Goal: Task Accomplishment & Management: Complete application form

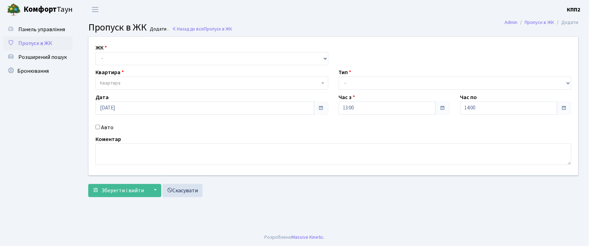
click at [98, 128] on input "Авто" at bounding box center [97, 126] width 4 height 4
checkbox input "true"
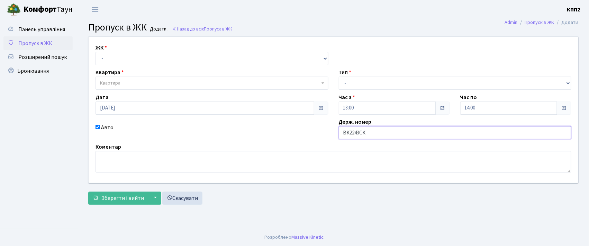
type input "ВК2243СК"
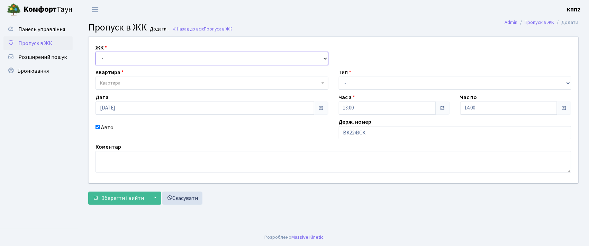
click at [121, 61] on select "- КТ, вул. Регенераторна, 4 КТ2, просп. Соборності, 17 КТ3, вул. Березнева, 16 …" at bounding box center [211, 58] width 233 height 13
select select "271"
click at [95, 52] on select "- КТ, вул. Регенераторна, 4 КТ2, просп. Соборності, 17 КТ3, вул. Березнева, 16 …" at bounding box center [211, 58] width 233 height 13
select select
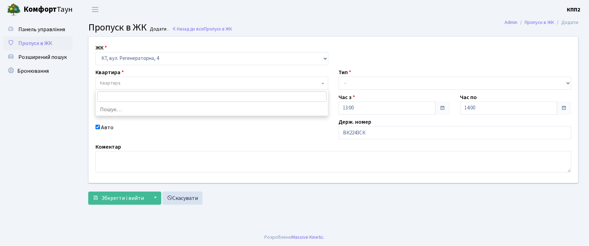
click at [124, 80] on span "Квартира" at bounding box center [210, 83] width 220 height 7
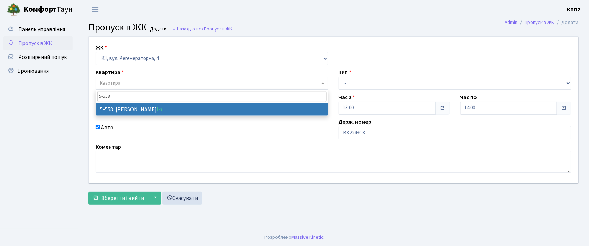
type input "5-558"
select select "1952"
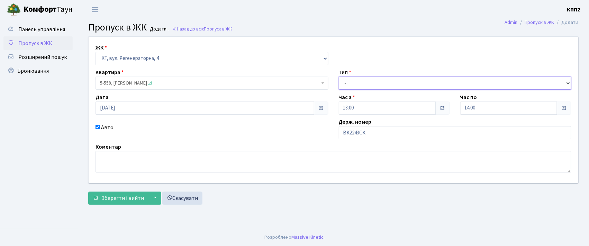
click at [353, 83] on select "- Доставка Таксі Гості Сервіс" at bounding box center [455, 82] width 233 height 13
select select "2"
click at [339, 76] on select "- Доставка Таксі Гості Сервіс" at bounding box center [455, 82] width 233 height 13
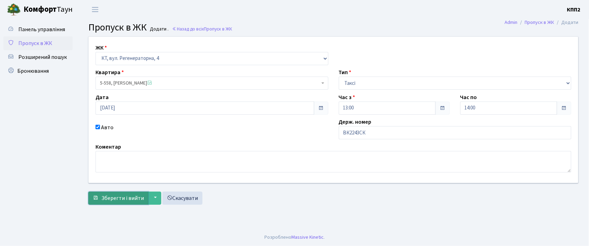
click at [122, 198] on span "Зберегти і вийти" at bounding box center [122, 198] width 43 height 8
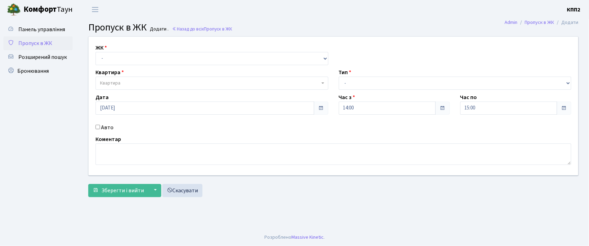
click at [97, 127] on input "Авто" at bounding box center [97, 126] width 4 height 4
checkbox input "true"
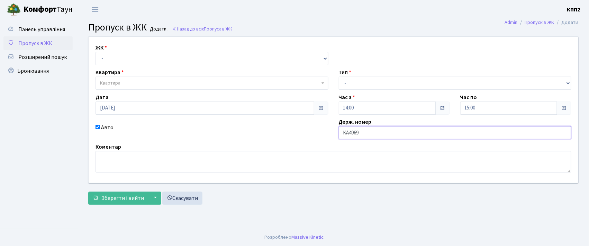
type input "КА4969НЕ"
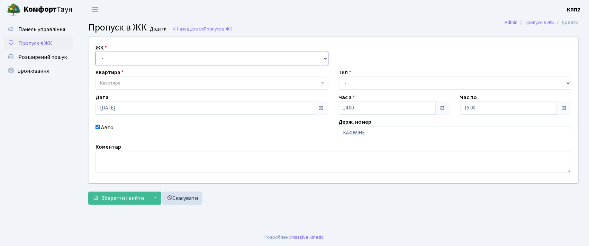
click at [104, 59] on select "- КТ, вул. Регенераторна, 4 КТ2, просп. [STREET_ADDRESS] [STREET_ADDRESS] [PERS…" at bounding box center [211, 58] width 233 height 13
select select "271"
click at [95, 52] on select "- КТ, вул. Регенераторна, 4 КТ2, просп. [STREET_ADDRESS] [STREET_ADDRESS] [PERS…" at bounding box center [211, 58] width 233 height 13
select select
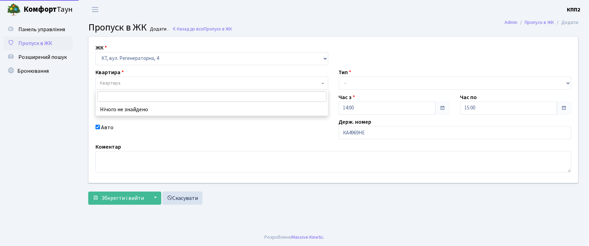
click at [108, 82] on span "Квартира" at bounding box center [110, 83] width 20 height 7
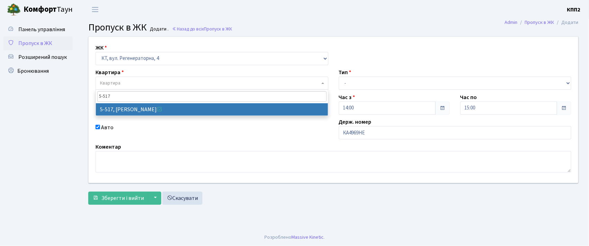
type input "5-517"
select select "2045"
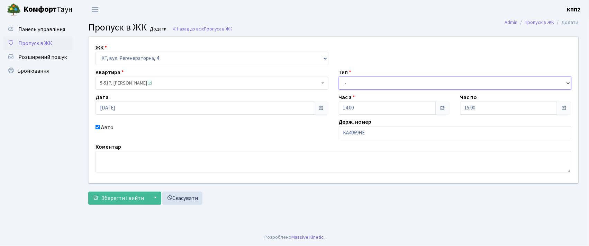
click at [353, 80] on select "- Доставка Таксі Гості Сервіс" at bounding box center [455, 82] width 233 height 13
click at [339, 76] on select "- Доставка Таксі Гості Сервіс" at bounding box center [455, 82] width 233 height 13
click at [356, 82] on select "- Доставка Таксі Гості Сервіс" at bounding box center [455, 82] width 233 height 13
select select "3"
click at [339, 76] on select "- Доставка Таксі Гості Сервіс" at bounding box center [455, 82] width 233 height 13
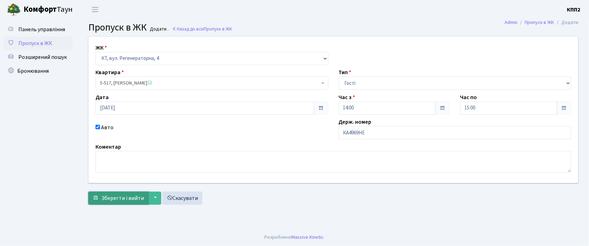
click at [123, 200] on span "Зберегти і вийти" at bounding box center [122, 198] width 43 height 8
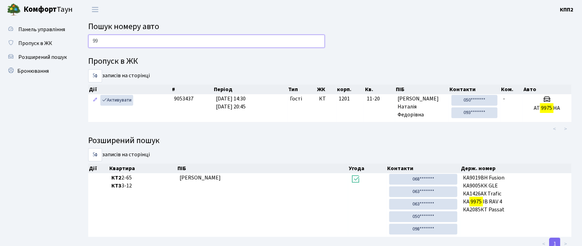
type input "9"
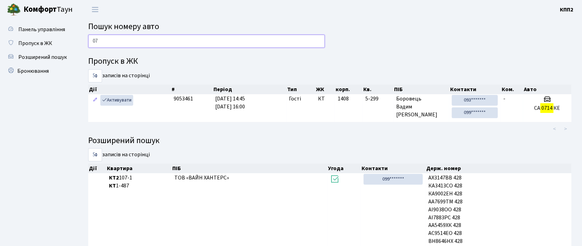
type input "0"
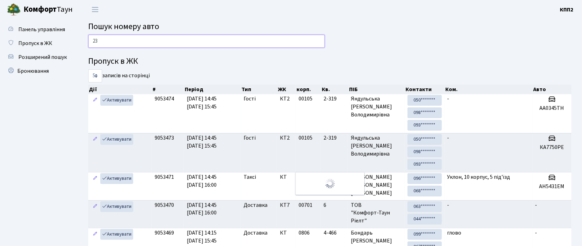
type input "2"
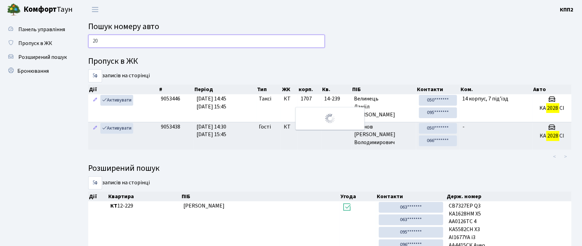
type input "2"
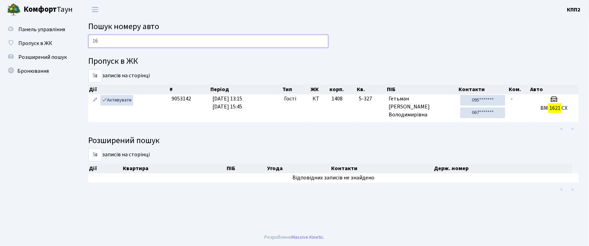
type input "1"
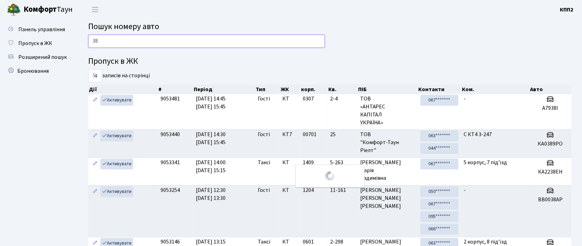
type input "3"
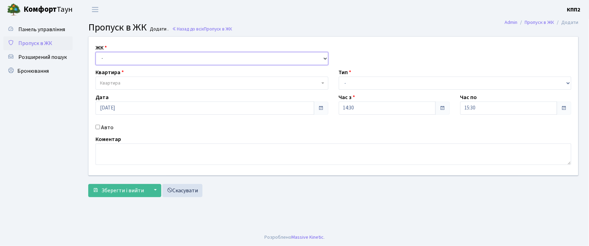
click at [105, 61] on select "- КТ, вул. Регенераторна, 4 КТ2, просп. [STREET_ADDRESS] [STREET_ADDRESS] [PERS…" at bounding box center [211, 58] width 233 height 13
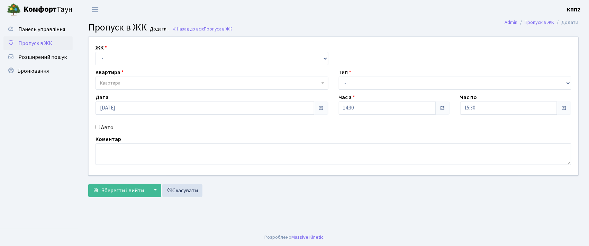
click at [80, 96] on div "ЖК - КТ, вул. Регенераторна, 4 КТ2, просп. Соборності, 17 КТ3, вул. Березнева, …" at bounding box center [333, 118] width 511 height 164
click at [97, 127] on input "Авто" at bounding box center [97, 126] width 4 height 4
checkbox input "true"
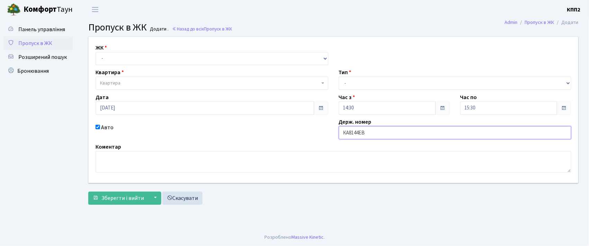
type input "КА8144ЕВ"
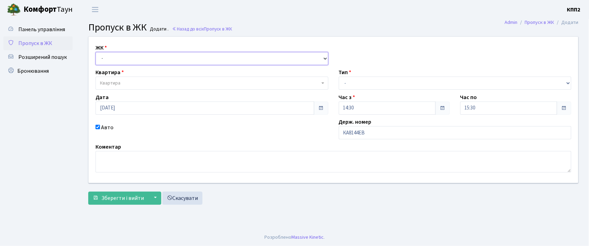
click at [107, 58] on select "- КТ, вул. Регенераторна, 4 КТ2, просп. [STREET_ADDRESS] [STREET_ADDRESS] [PERS…" at bounding box center [211, 58] width 233 height 13
select select "271"
click at [95, 52] on select "- КТ, вул. Регенераторна, 4 КТ2, просп. Соборності, 17 КТ3, вул. Березнева, 16 …" at bounding box center [211, 58] width 233 height 13
select select
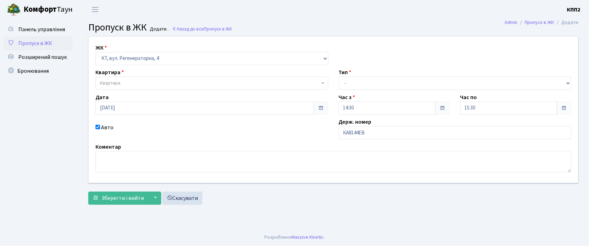
click at [115, 82] on span "Квартира" at bounding box center [110, 83] width 20 height 7
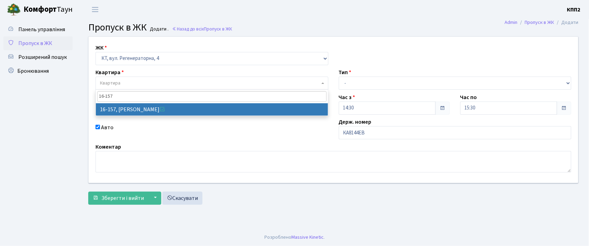
type input "16-157"
select select "8718"
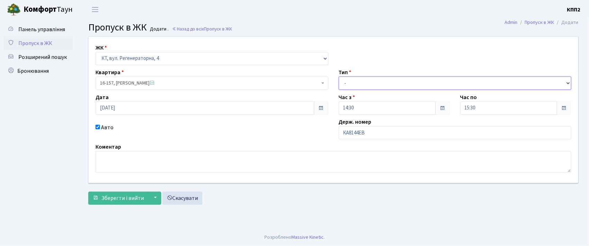
click at [355, 79] on select "- Доставка Таксі Гості Сервіс" at bounding box center [455, 82] width 233 height 13
select select "1"
click at [339, 76] on select "- Доставка Таксі Гості Сервіс" at bounding box center [455, 82] width 233 height 13
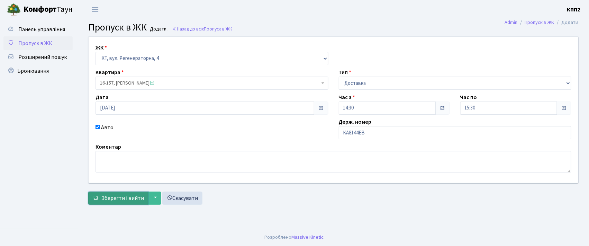
click at [128, 198] on span "Зберегти і вийти" at bounding box center [122, 198] width 43 height 8
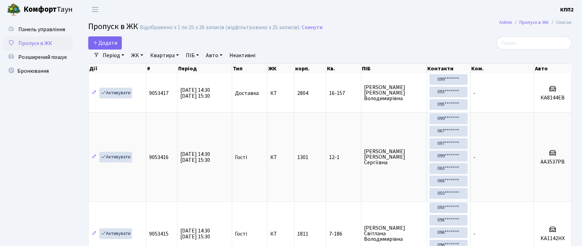
select select "25"
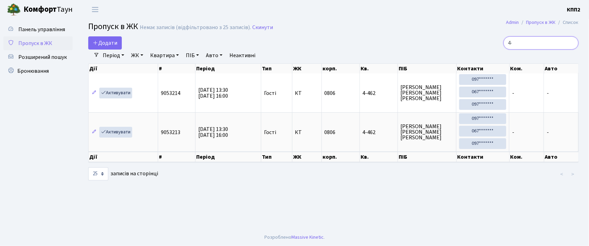
type input "4"
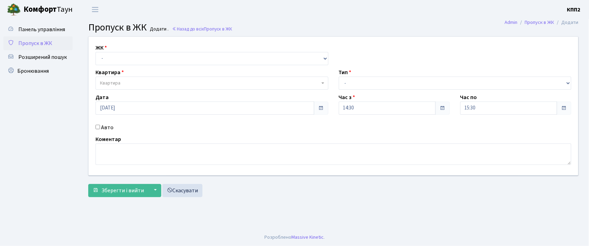
click at [99, 127] on input "Авто" at bounding box center [97, 126] width 4 height 4
checkbox input "true"
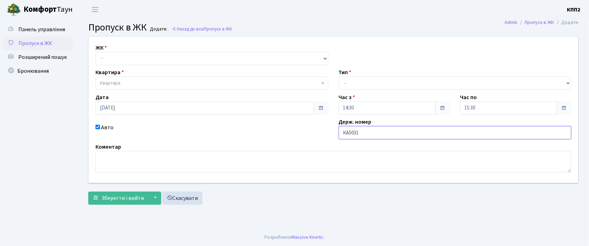
type input "КА5031ВІ"
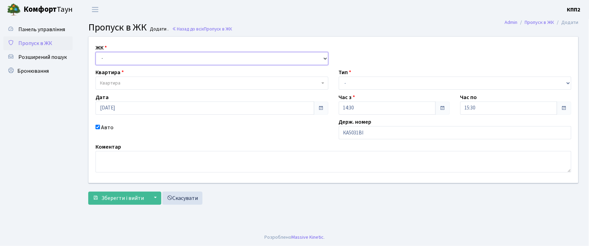
click at [145, 59] on select "- КТ, вул. Регенераторна, 4 КТ2, просп. [STREET_ADDRESS] [STREET_ADDRESS] [PERS…" at bounding box center [211, 58] width 233 height 13
select select "271"
click at [95, 52] on select "- КТ, вул. Регенераторна, 4 КТ2, просп. [STREET_ADDRESS] [STREET_ADDRESS] [PERS…" at bounding box center [211, 58] width 233 height 13
select select
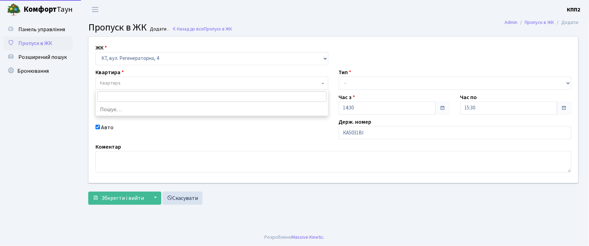
click at [147, 82] on span "Квартира" at bounding box center [210, 83] width 220 height 7
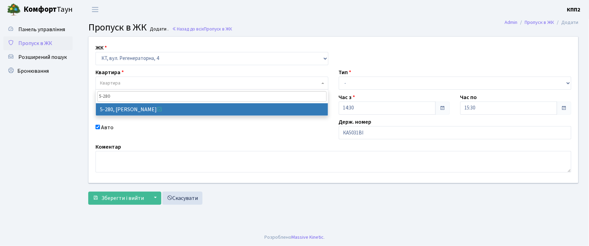
type input "5-280"
select select "2291"
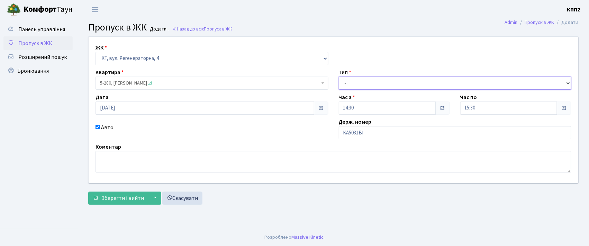
click at [345, 81] on select "- Доставка Таксі Гості Сервіс" at bounding box center [455, 82] width 233 height 13
select select "2"
click at [339, 76] on select "- Доставка Таксі Гості Сервіс" at bounding box center [455, 82] width 233 height 13
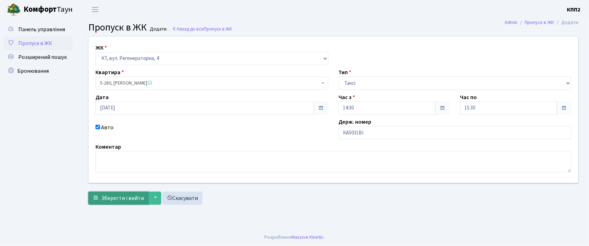
click at [130, 196] on span "Зберегти і вийти" at bounding box center [122, 198] width 43 height 8
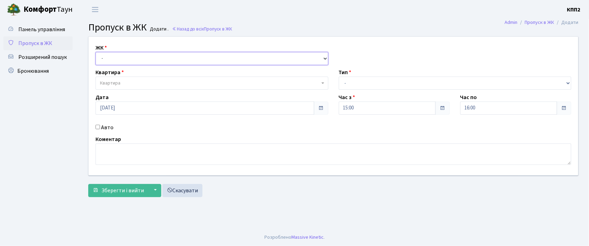
click at [120, 62] on select "- КТ, вул. Регенераторна, 4 КТ2, просп. [STREET_ADDRESS] [STREET_ADDRESS] [PERS…" at bounding box center [211, 58] width 233 height 13
select select "271"
click at [95, 52] on select "- КТ, вул. Регенераторна, 4 КТ2, просп. Соборності, 17 КТ3, вул. Березнева, 16 …" at bounding box center [211, 58] width 233 height 13
select select
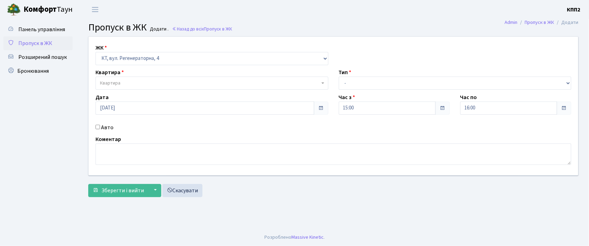
click at [122, 79] on span "Квартира" at bounding box center [211, 82] width 233 height 13
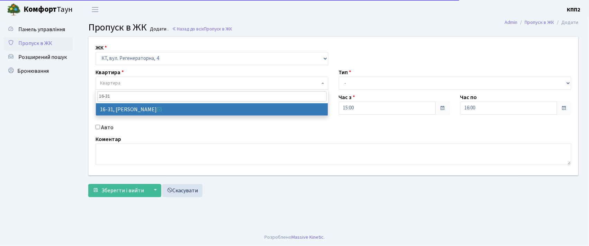
type input "16-31"
select select "8592"
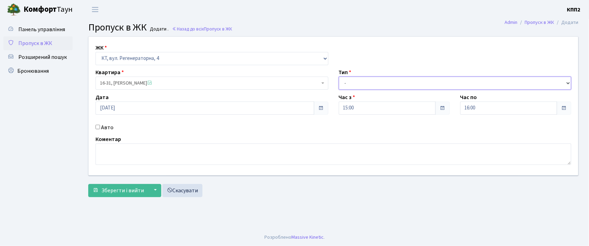
click at [364, 82] on select "- Доставка Таксі Гості Сервіс" at bounding box center [455, 82] width 233 height 13
select select "3"
click at [339, 76] on select "- Доставка Таксі Гості Сервіс" at bounding box center [455, 82] width 233 height 13
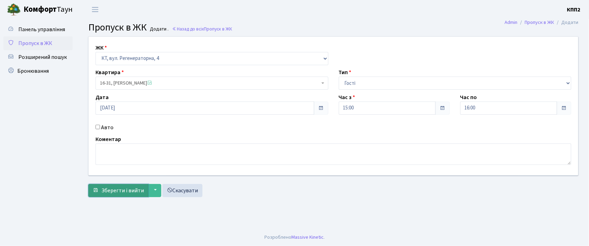
click at [139, 190] on span "Зберегти і вийти" at bounding box center [122, 190] width 43 height 8
click at [98, 128] on input "Авто" at bounding box center [97, 126] width 4 height 4
checkbox input "true"
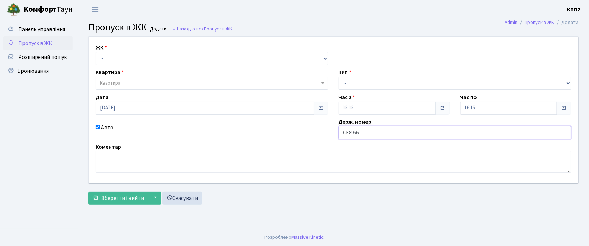
type input "СЕ8956"
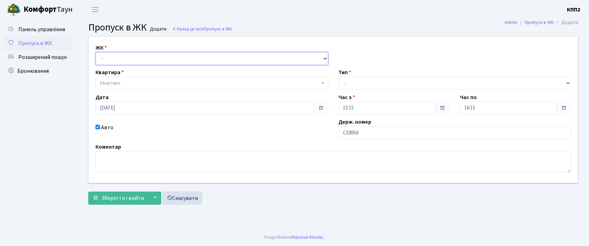
click at [115, 57] on select "- КТ, вул. Регенераторна, 4 КТ2, просп. [STREET_ADDRESS] [STREET_ADDRESS] [PERS…" at bounding box center [211, 58] width 233 height 13
select select "271"
click at [95, 52] on select "- КТ, вул. Регенераторна, 4 КТ2, просп. Соборності, 17 КТ3, вул. Березнева, 16 …" at bounding box center [211, 58] width 233 height 13
select select
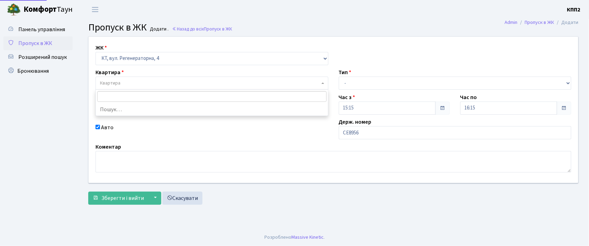
click at [115, 83] on span "Квартира" at bounding box center [110, 83] width 20 height 7
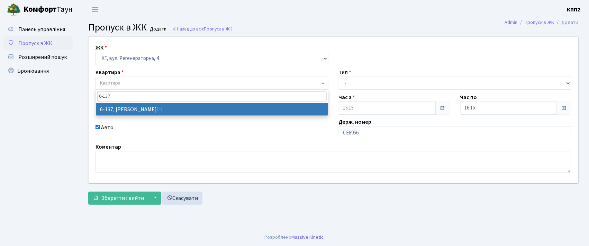
type input "6-137"
select select "5273"
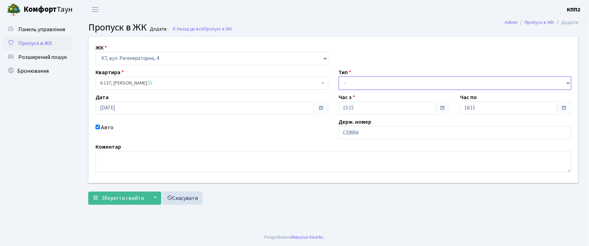
click at [352, 79] on select "- Доставка Таксі Гості Сервіс" at bounding box center [455, 82] width 233 height 13
select select "2"
click at [339, 76] on select "- Доставка Таксі Гості Сервіс" at bounding box center [455, 82] width 233 height 13
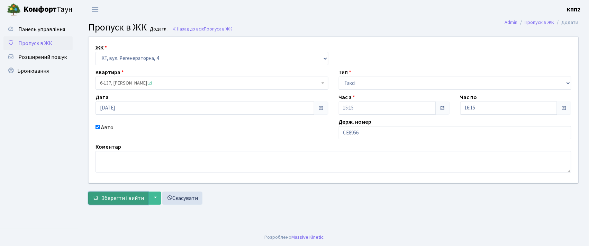
click at [114, 199] on span "Зберегти і вийти" at bounding box center [122, 198] width 43 height 8
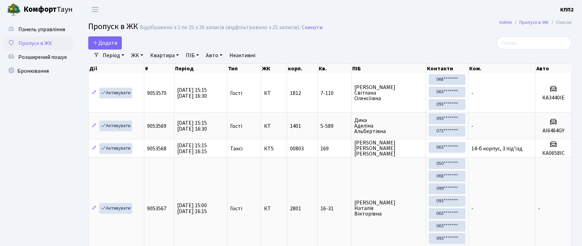
select select "25"
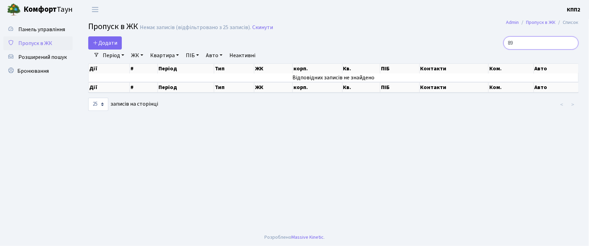
type input "8"
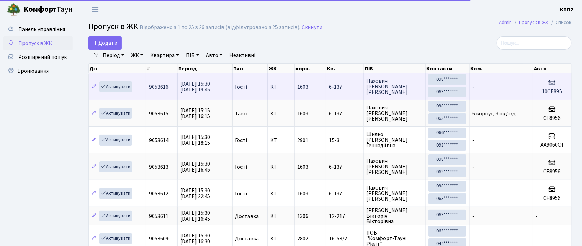
click at [346, 85] on span "6-137" at bounding box center [344, 87] width 31 height 6
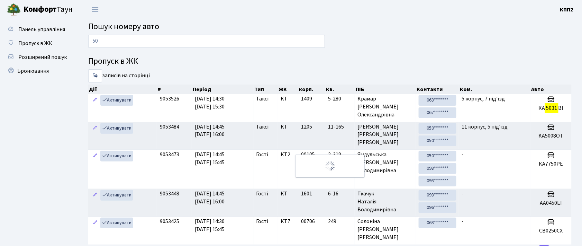
type input "5"
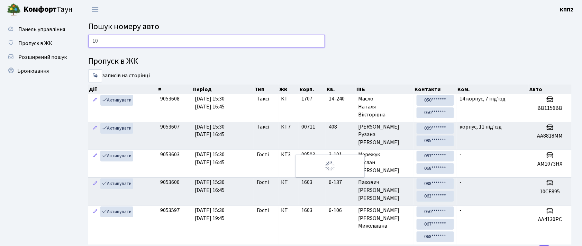
type input "1"
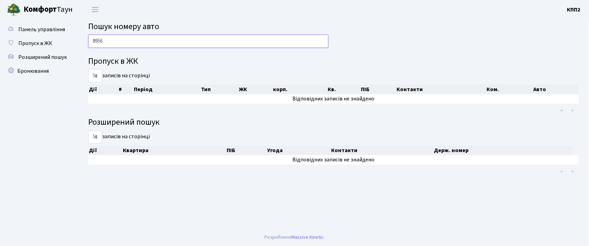
type input "8956"
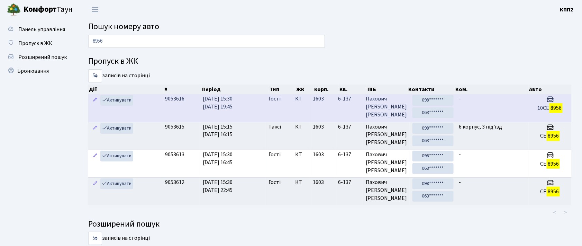
click at [466, 105] on td "-" at bounding box center [492, 107] width 73 height 27
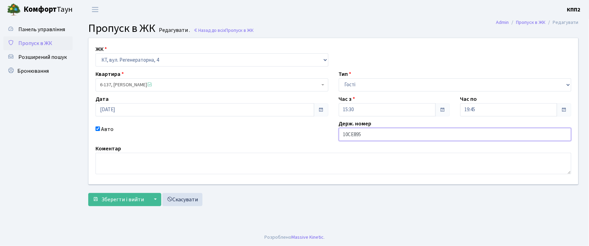
click at [370, 137] on input "10СЕ895" at bounding box center [455, 134] width 233 height 13
type input "10СЕ8956"
click at [126, 201] on span "Зберегти і вийти" at bounding box center [122, 199] width 43 height 8
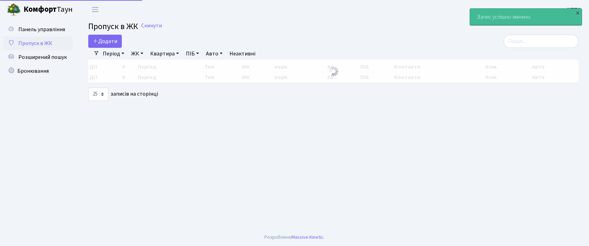
select select "25"
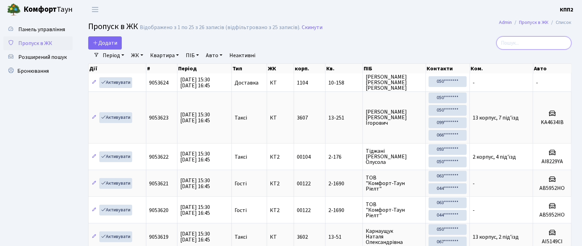
click at [520, 41] on input "search" at bounding box center [533, 42] width 75 height 13
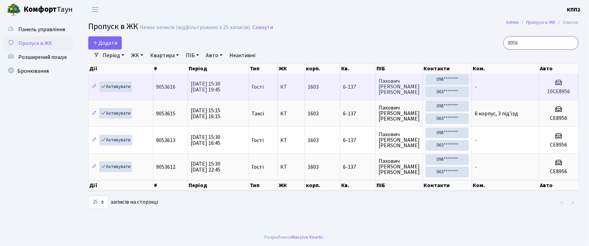
type input "8956"
click at [360, 91] on td "6-137" at bounding box center [357, 86] width 35 height 26
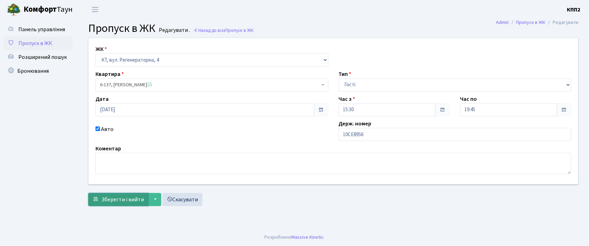
click at [139, 196] on span "Зберегти і вийти" at bounding box center [122, 199] width 43 height 8
click at [49, 27] on span "Панель управління" at bounding box center [41, 30] width 47 height 8
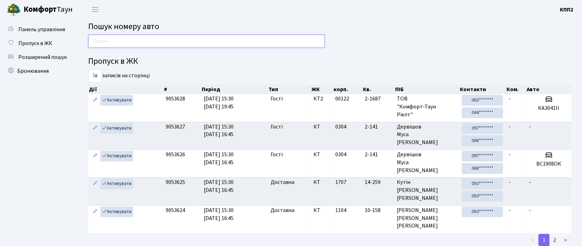
click at [99, 46] on input "text" at bounding box center [206, 41] width 237 height 13
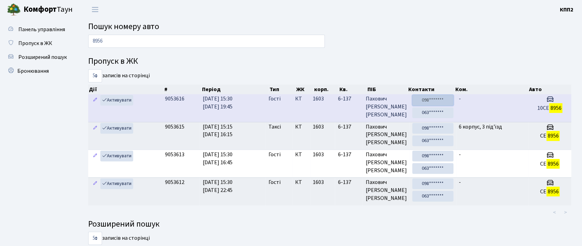
click at [438, 100] on link "098*******" at bounding box center [432, 100] width 41 height 11
click at [440, 111] on link "063*******" at bounding box center [432, 112] width 41 height 11
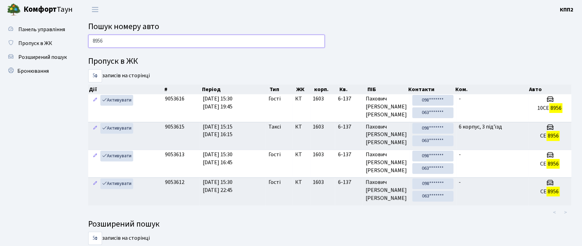
drag, startPoint x: 115, startPoint y: 42, endPoint x: 105, endPoint y: 44, distance: 9.6
click at [115, 42] on input "8956" at bounding box center [206, 41] width 237 height 13
type input "8"
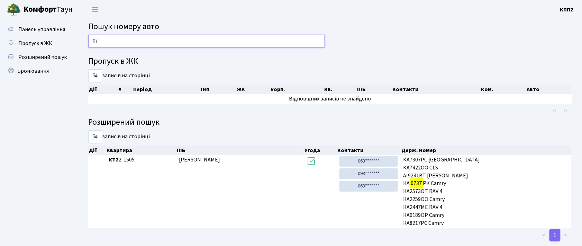
type input "0"
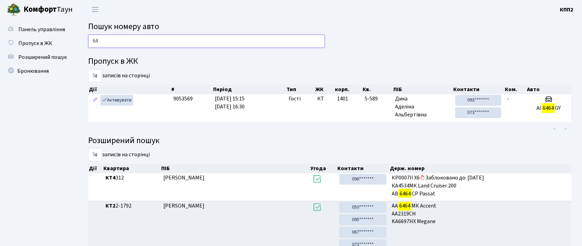
type input "6"
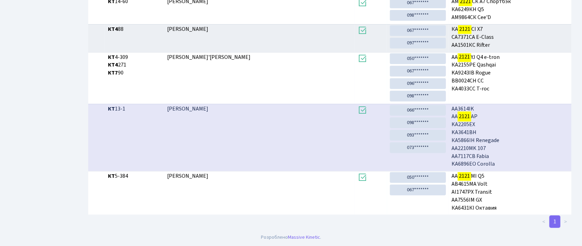
scroll to position [37, 0]
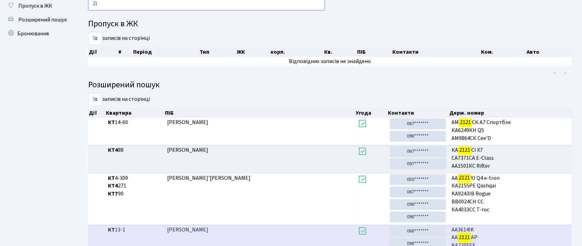
type input "2"
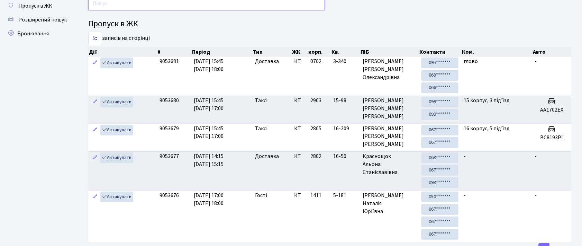
scroll to position [0, 0]
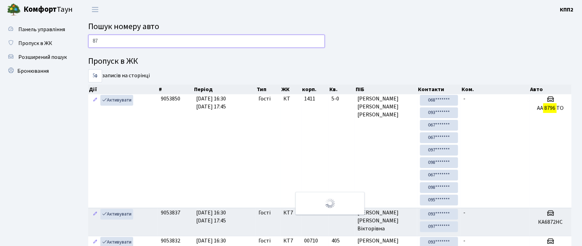
type input "8"
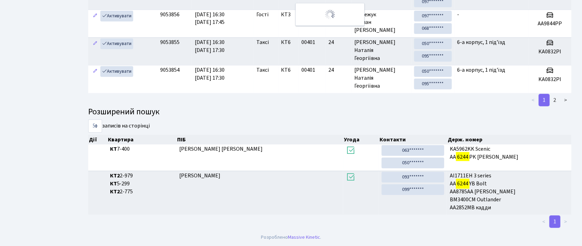
scroll to position [10, 0]
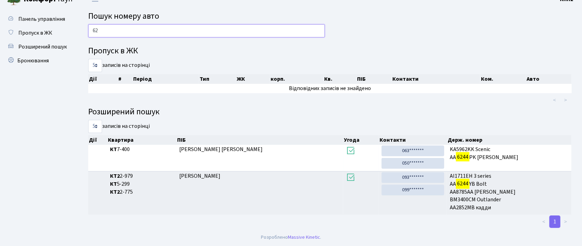
type input "6"
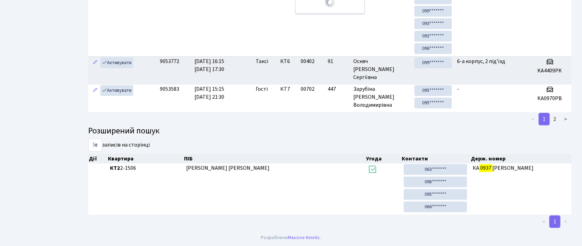
scroll to position [37, 0]
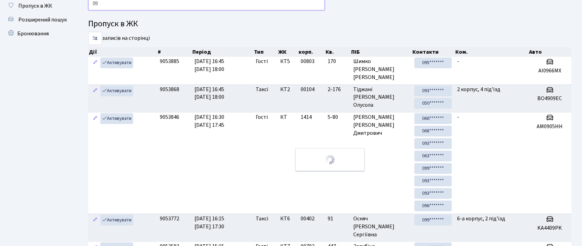
type input "0"
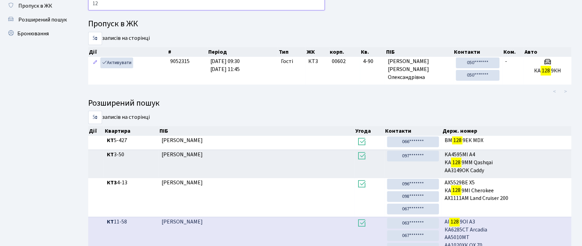
type input "1"
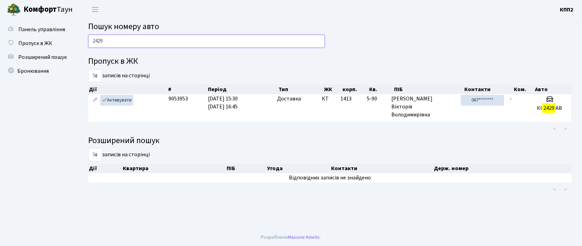
scroll to position [0, 0]
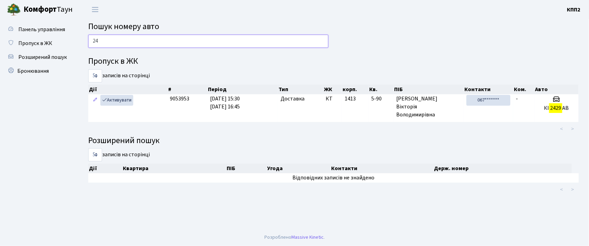
type input "2"
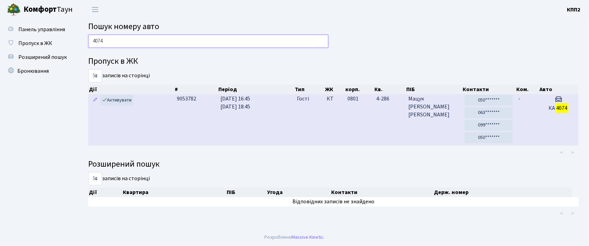
type input "4074"
click at [256, 113] on td "08.10.2025 16:45 08.10.2025 18:45" at bounding box center [256, 119] width 77 height 51
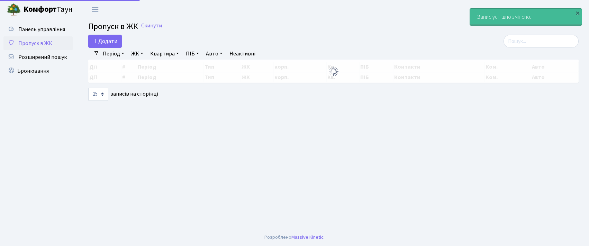
select select "25"
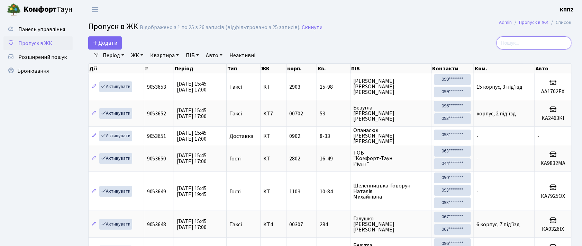
click at [513, 48] on input "search" at bounding box center [533, 42] width 75 height 13
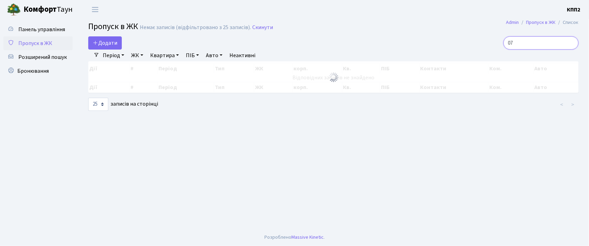
type input "0"
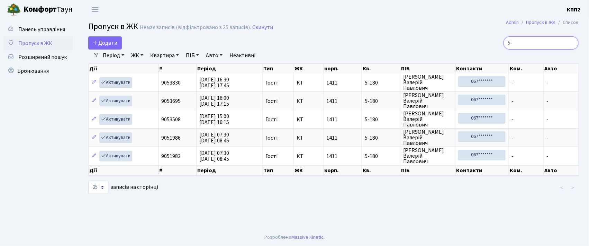
type input "5"
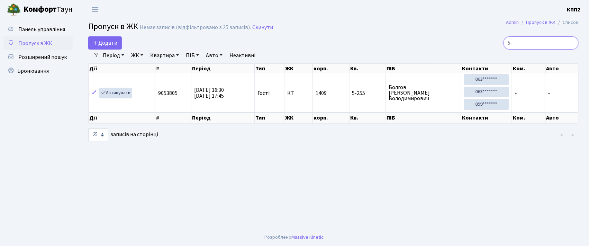
type input "5"
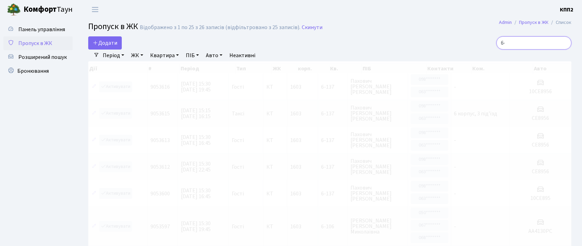
type input "6"
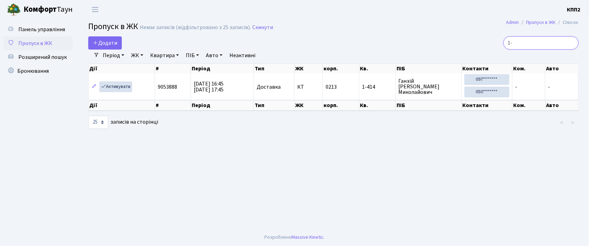
type input "1"
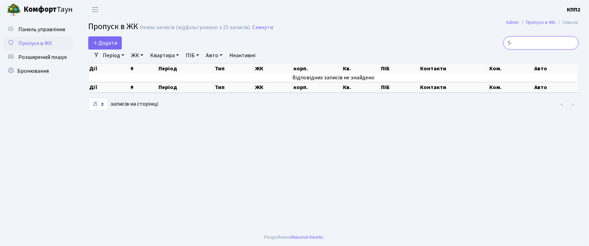
type input "5"
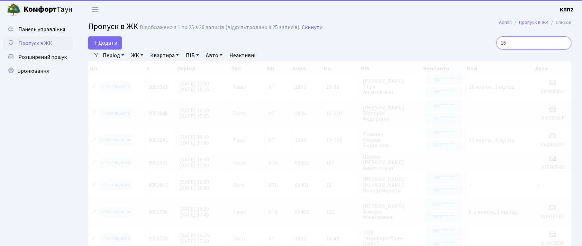
type input "1"
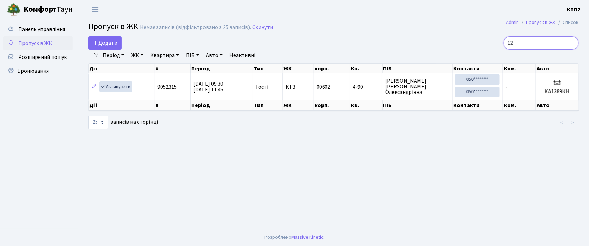
type input "1"
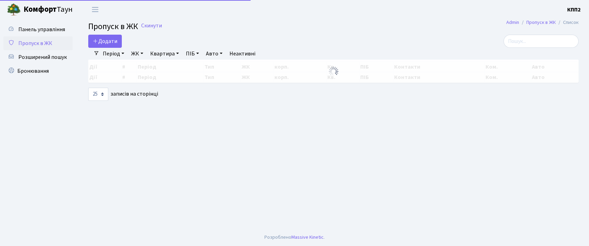
select select "25"
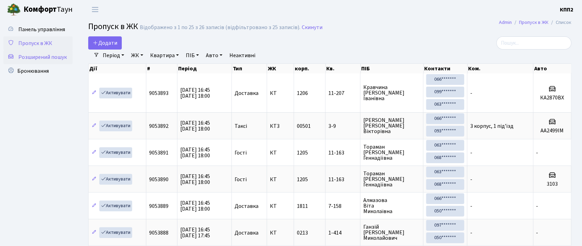
click at [29, 59] on span "Розширений пошук" at bounding box center [42, 57] width 48 height 8
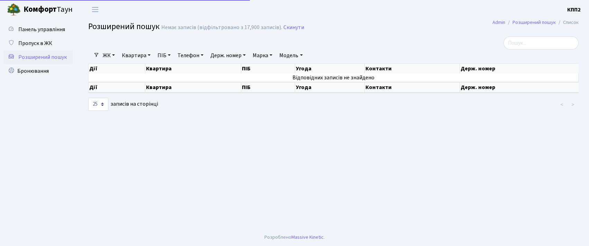
select select "25"
click at [166, 57] on link "ПІБ" at bounding box center [164, 55] width 19 height 12
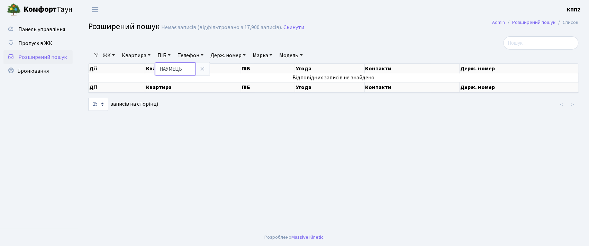
type input "НАУМЕЦЬ"
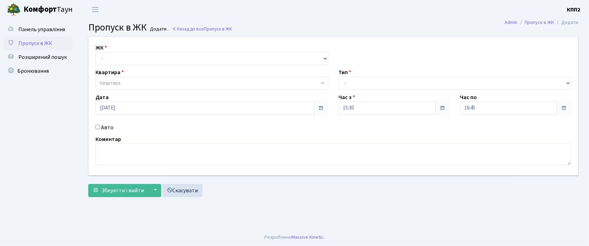
click at [201, 65] on div "ЖК - КТ, вул. Регенераторна, 4 КТ2, просп. Соборності, 17 КТ3, вул. Березнева, …" at bounding box center [333, 106] width 500 height 138
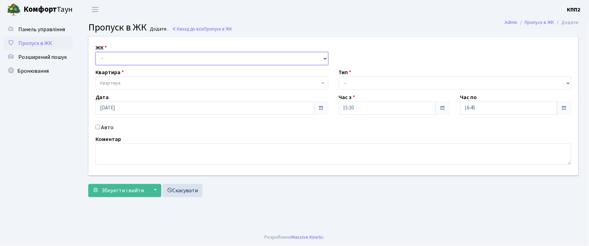
click at [200, 58] on select "- КТ, вул. Регенераторна, 4 КТ2, просп. Соборності, 17 КТ3, вул. Березнева, 16 …" at bounding box center [211, 58] width 233 height 13
select select "271"
click at [95, 52] on select "- КТ, вул. Регенераторна, 4 КТ2, просп. Соборності, 17 КТ3, вул. Березнева, 16 …" at bounding box center [211, 58] width 233 height 13
select select
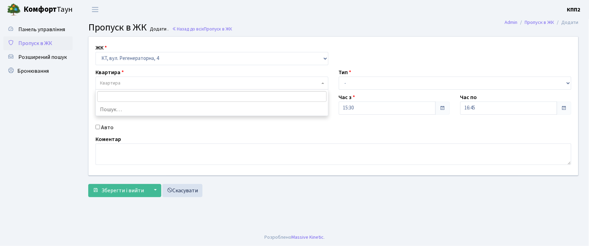
click at [198, 79] on span "Квартира" at bounding box center [211, 82] width 233 height 13
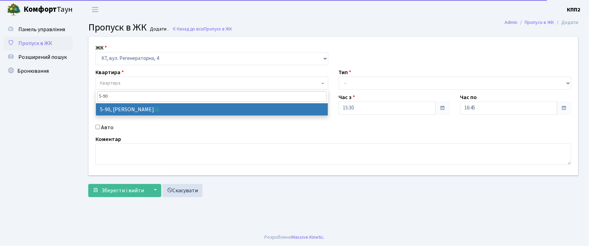
type input "5-90"
select select "2446"
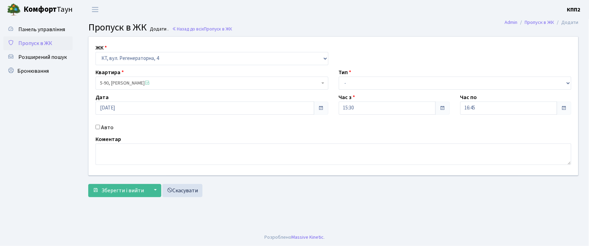
drag, startPoint x: 109, startPoint y: 129, endPoint x: 108, endPoint y: 125, distance: 3.8
click at [108, 129] on label "Авто" at bounding box center [107, 127] width 12 height 8
click at [100, 129] on input "Авто" at bounding box center [97, 126] width 4 height 4
checkbox input "true"
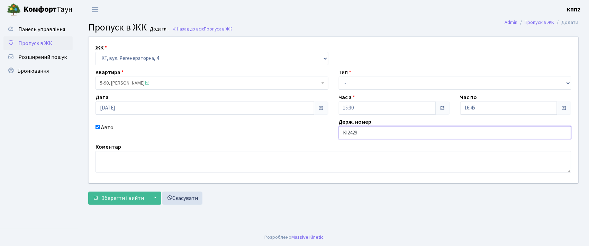
type input "КІ2429АВ"
click at [358, 75] on div "Тип - Доставка Таксі Гості Сервіс" at bounding box center [454, 78] width 243 height 21
click at [358, 90] on div "ЖК - КТ, вул. Регенераторна, 4 КТ2, просп. Соборності, 17 КТ3, вул. Березнева, …" at bounding box center [333, 110] width 500 height 146
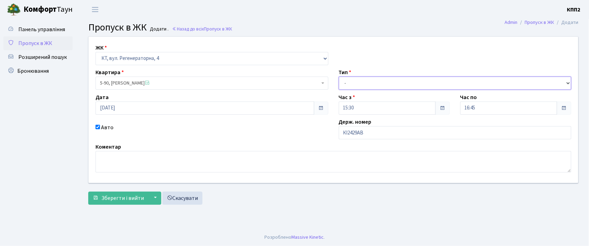
click at [359, 87] on select "- Доставка Таксі Гості Сервіс" at bounding box center [455, 82] width 233 height 13
select select "1"
click at [339, 76] on select "- Доставка Таксі Гості Сервіс" at bounding box center [455, 82] width 233 height 13
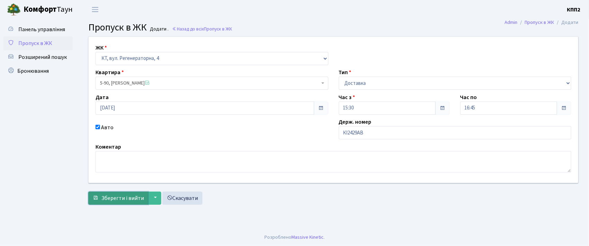
click at [98, 201] on button "Зберегти і вийти" at bounding box center [118, 197] width 60 height 13
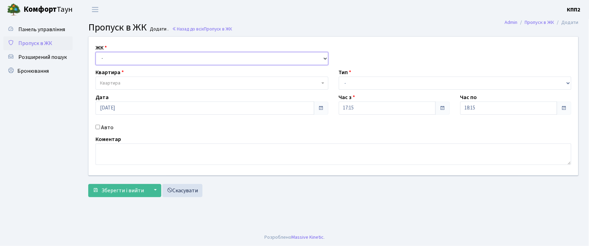
drag, startPoint x: 0, startPoint y: 0, endPoint x: 165, endPoint y: 57, distance: 174.8
click at [165, 57] on select "- КТ, вул. Регенераторна, 4 КТ2, просп. [STREET_ADDRESS] [STREET_ADDRESS] [PERS…" at bounding box center [211, 58] width 233 height 13
select select "271"
click at [95, 52] on select "- КТ, вул. Регенераторна, 4 КТ2, просп. [STREET_ADDRESS] [STREET_ADDRESS] [PERS…" at bounding box center [211, 58] width 233 height 13
select select
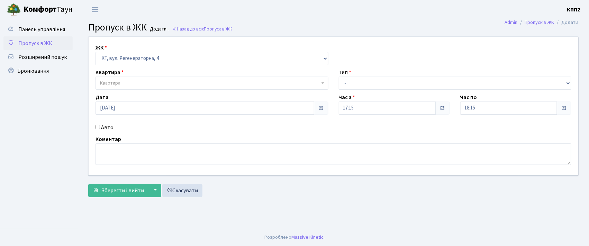
click at [164, 84] on span "Квартира" at bounding box center [210, 83] width 220 height 7
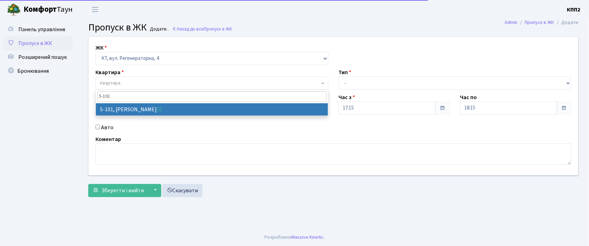
type input "5-101"
select select "2423"
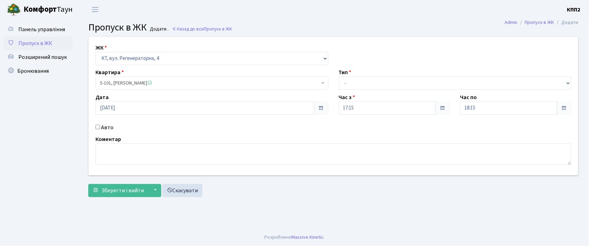
click at [105, 129] on label "Авто" at bounding box center [107, 127] width 12 height 8
click at [100, 129] on input "Авто" at bounding box center [97, 126] width 4 height 4
checkbox input "true"
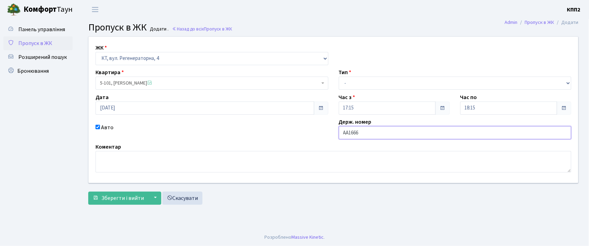
type input "АА1666YА"
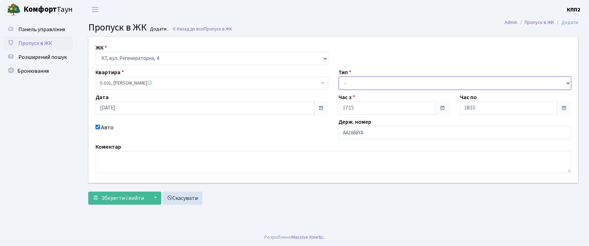
drag, startPoint x: 367, startPoint y: 81, endPoint x: 367, endPoint y: 87, distance: 6.9
click at [367, 81] on select "- Доставка Таксі Гості Сервіс" at bounding box center [455, 82] width 233 height 13
select select "2"
click at [339, 76] on select "- Доставка Таксі Гості Сервіс" at bounding box center [455, 82] width 233 height 13
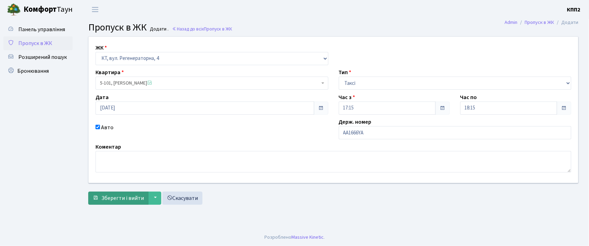
click at [104, 205] on div "ЖК - КТ, вул. Регенераторна, 4 КТ2, просп. [STREET_ADDRESS] [STREET_ADDRESS] [P…" at bounding box center [333, 122] width 500 height 172
click at [106, 197] on span "Зберегти і вийти" at bounding box center [122, 198] width 43 height 8
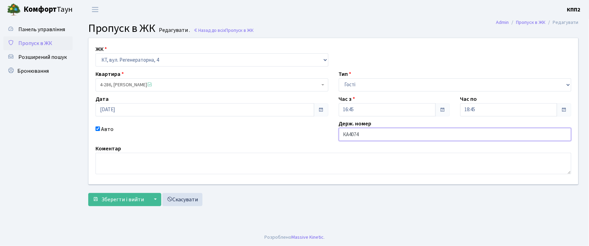
click at [390, 130] on input "КА4074" at bounding box center [455, 134] width 233 height 13
type input "КА4074РК"
click at [118, 205] on button "Зберегти і вийти" at bounding box center [118, 199] width 60 height 13
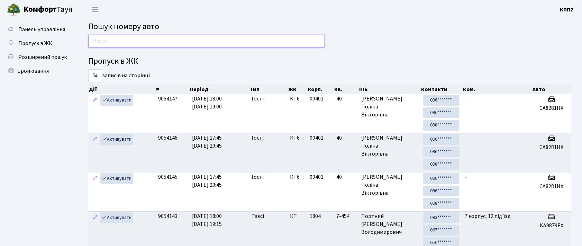
click at [172, 42] on input "text" at bounding box center [206, 41] width 237 height 13
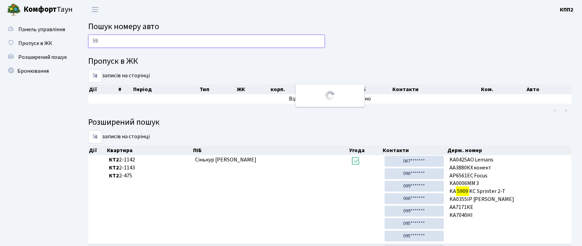
type input "5"
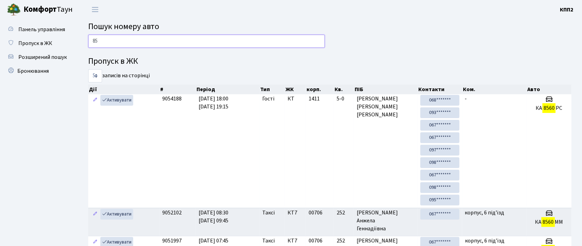
type input "8"
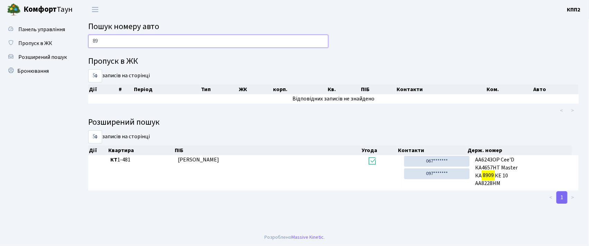
type input "8"
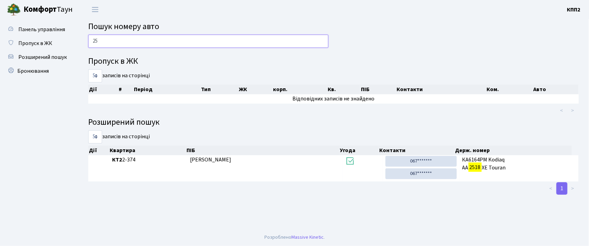
type input "2"
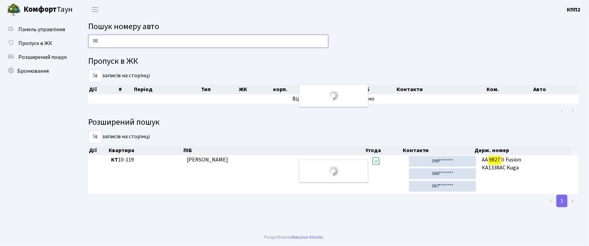
type input "9"
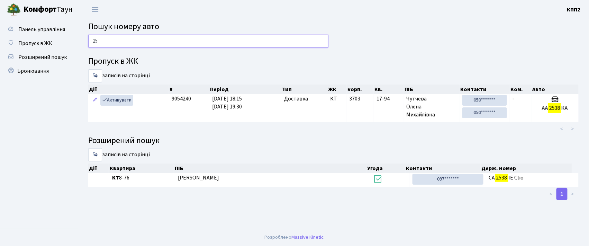
type input "2"
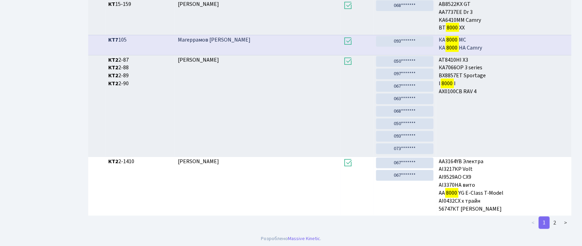
scroll to position [198, 0]
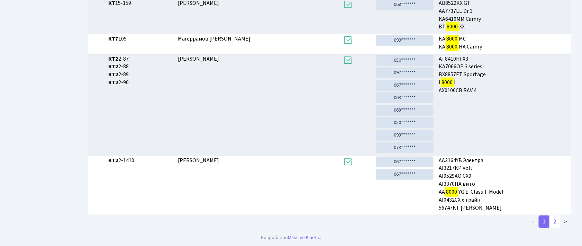
click at [554, 222] on link "2" at bounding box center [554, 221] width 11 height 12
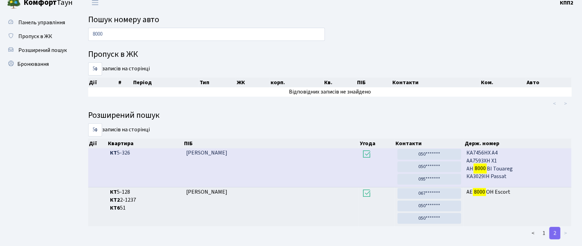
scroll to position [0, 0]
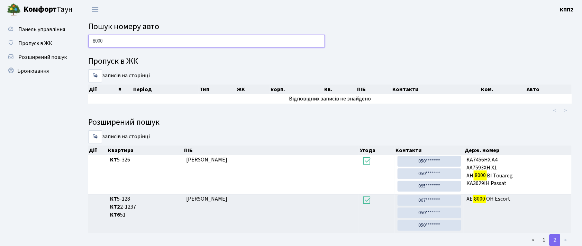
click at [109, 46] on input "8000" at bounding box center [206, 41] width 237 height 13
type input "8"
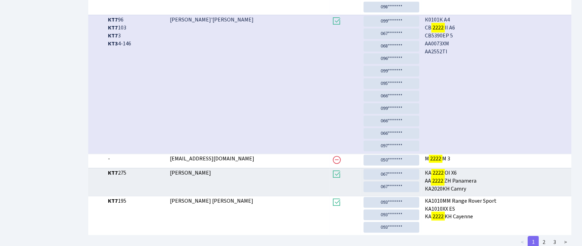
scroll to position [209, 0]
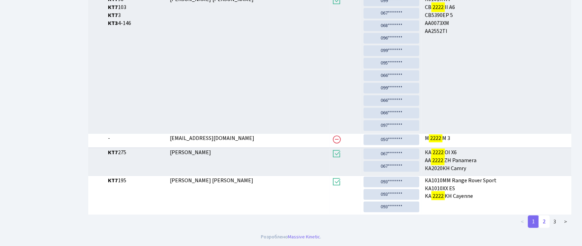
click at [546, 224] on link "2" at bounding box center [543, 221] width 11 height 12
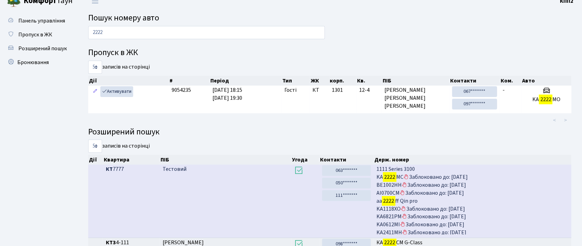
scroll to position [0, 0]
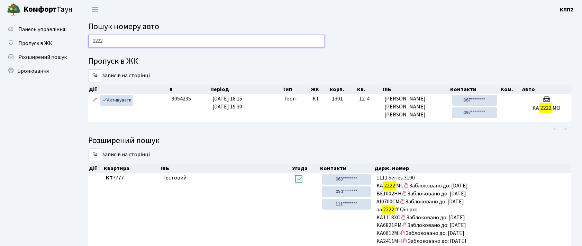
click at [154, 41] on input "2222" at bounding box center [206, 41] width 237 height 13
type input "2"
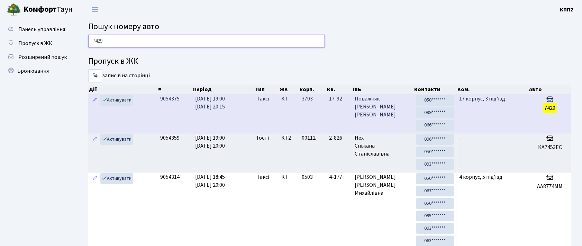
type input "7429"
click at [480, 107] on td "17 корпус, 3 під'їзд" at bounding box center [492, 113] width 72 height 39
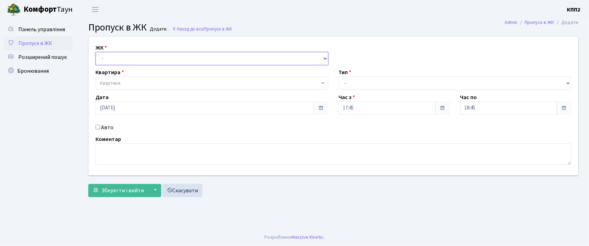
click at [113, 54] on select "- КТ, вул. Регенераторна, 4 КТ2, просп. [STREET_ADDRESS] [STREET_ADDRESS] [PERS…" at bounding box center [211, 58] width 233 height 13
select select "271"
click at [95, 52] on select "- КТ, вул. Регенераторна, 4 КТ2, просп. [STREET_ADDRESS] [STREET_ADDRESS] [PERS…" at bounding box center [211, 58] width 233 height 13
select select
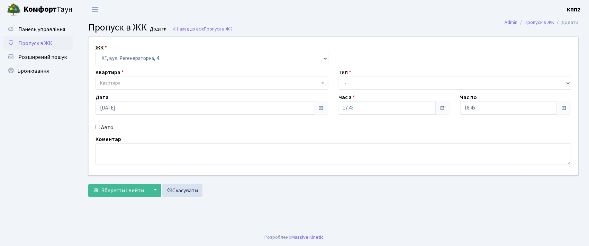
click at [110, 82] on span "Квартира" at bounding box center [110, 83] width 20 height 7
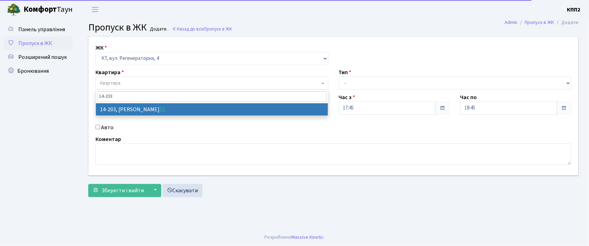
type input "14-203"
drag, startPoint x: 123, startPoint y: 109, endPoint x: 115, endPoint y: 114, distance: 9.4
select select "7580"
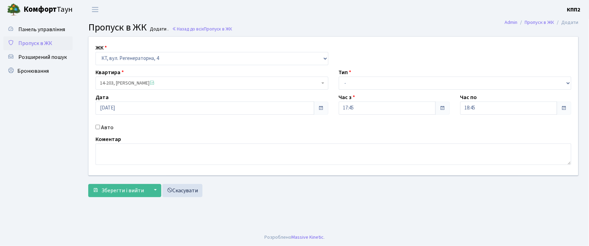
click at [98, 126] on input "Авто" at bounding box center [97, 126] width 4 height 4
checkbox input "true"
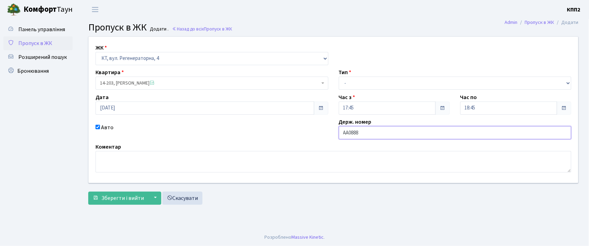
type input "АА0888ІТ"
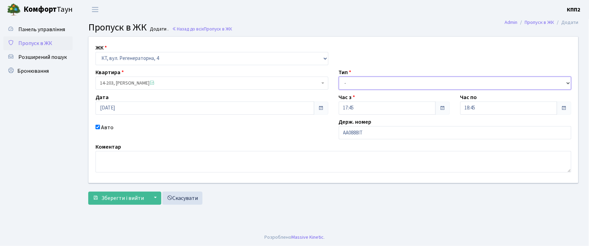
click at [368, 78] on select "- Доставка Таксі Гості Сервіс" at bounding box center [455, 82] width 233 height 13
select select "3"
click at [339, 76] on select "- Доставка Таксі Гості Сервіс" at bounding box center [455, 82] width 233 height 13
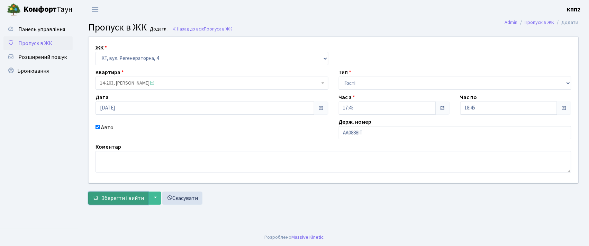
click at [112, 198] on span "Зберегти і вийти" at bounding box center [122, 198] width 43 height 8
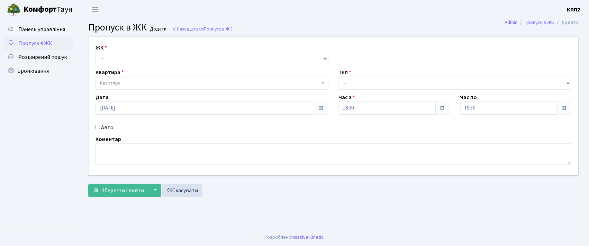
click at [97, 129] on input "Авто" at bounding box center [97, 126] width 4 height 4
checkbox input "true"
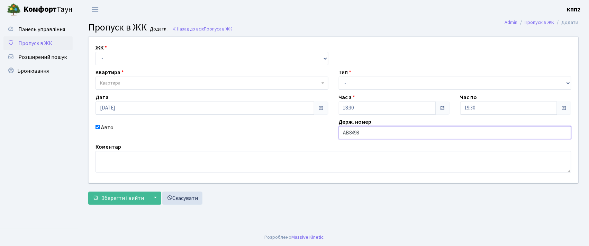
type input "АВ8498ІТ"
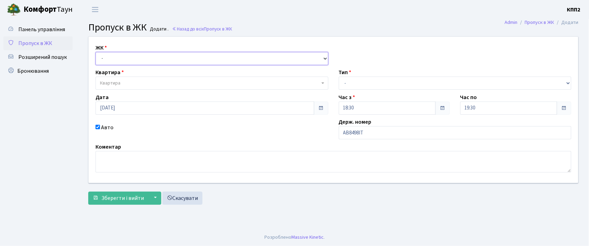
click at [152, 57] on select "- КТ, вул. Регенераторна, 4 КТ2, просп. [STREET_ADDRESS] [STREET_ADDRESS] [PERS…" at bounding box center [211, 58] width 233 height 13
select select "271"
click at [95, 52] on select "- КТ, вул. Регенераторна, 4 КТ2, просп. [STREET_ADDRESS] [STREET_ADDRESS] [PERS…" at bounding box center [211, 58] width 233 height 13
select select
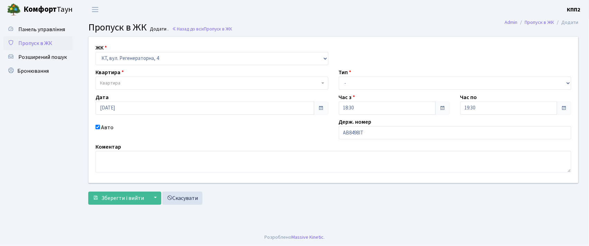
click at [141, 85] on span "Квартира" at bounding box center [210, 83] width 220 height 7
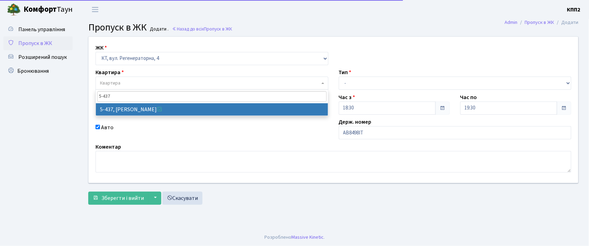
type input "5-437"
select select "2126"
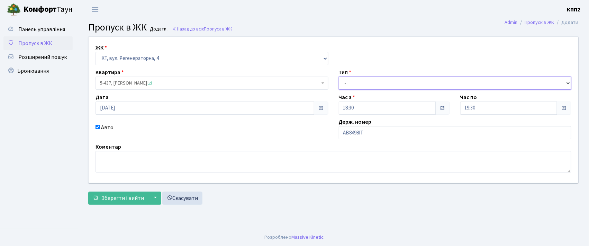
drag, startPoint x: 360, startPoint y: 85, endPoint x: 358, endPoint y: 89, distance: 4.4
click at [359, 85] on select "- Доставка Таксі Гості Сервіс" at bounding box center [455, 82] width 233 height 13
select select "2"
click at [339, 76] on select "- Доставка Таксі Гості Сервіс" at bounding box center [455, 82] width 233 height 13
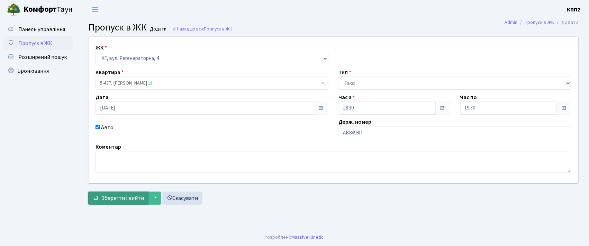
click at [112, 200] on span "Зберегти і вийти" at bounding box center [122, 198] width 43 height 8
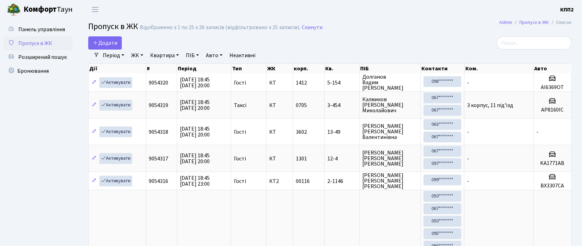
select select "25"
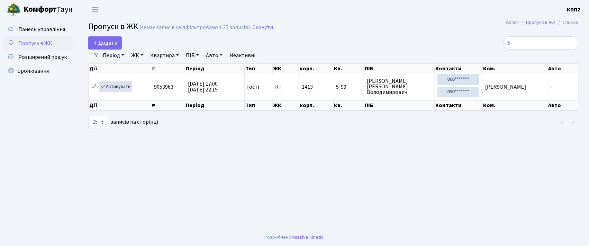
type input "5"
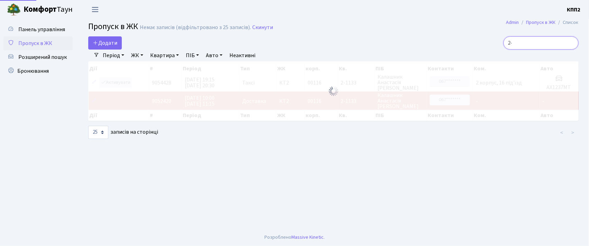
type input "2"
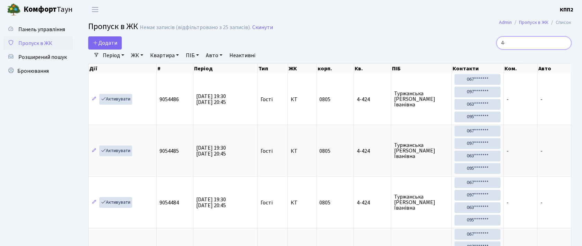
type input "4"
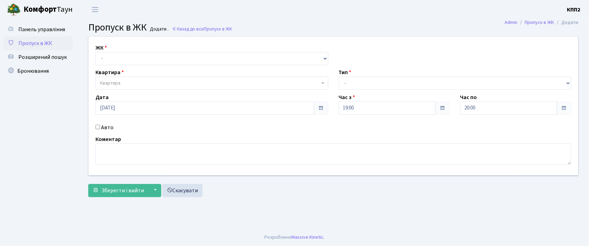
click at [100, 128] on input "Авто" at bounding box center [97, 126] width 4 height 4
checkbox input "true"
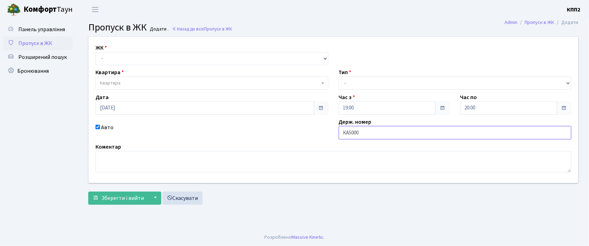
type input "КА5000МІ"
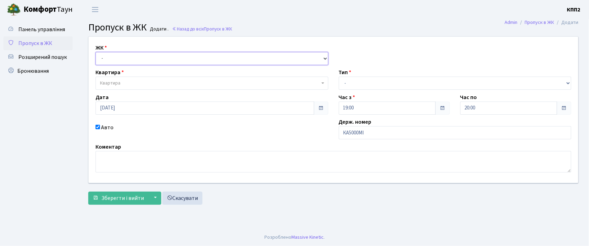
click at [109, 59] on select "- КТ, вул. Регенераторна, 4 КТ2, просп. [STREET_ADDRESS] [STREET_ADDRESS] [PERS…" at bounding box center [211, 58] width 233 height 13
select select "271"
click at [95, 52] on select "- КТ, вул. Регенераторна, 4 КТ2, просп. [STREET_ADDRESS] [STREET_ADDRESS] [PERS…" at bounding box center [211, 58] width 233 height 13
select select
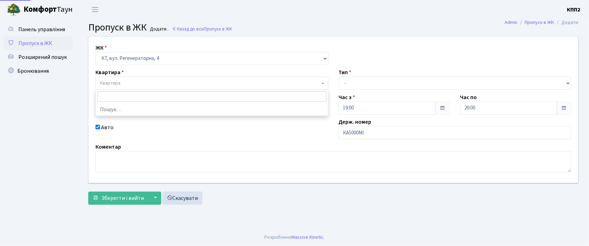
click at [105, 80] on span "Квартира" at bounding box center [110, 83] width 20 height 7
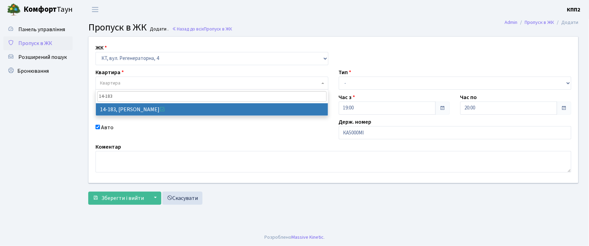
type input "14-183"
select select "7560"
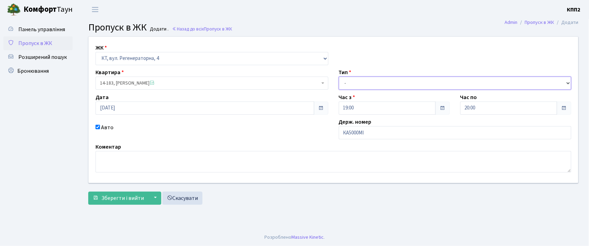
click at [349, 83] on select "- Доставка Таксі Гості Сервіс" at bounding box center [455, 82] width 233 height 13
select select "3"
click at [339, 76] on select "- Доставка Таксі Гості Сервіс" at bounding box center [455, 82] width 233 height 13
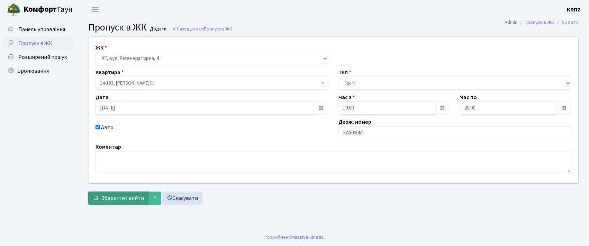
click at [116, 194] on span "Зберегти і вийти" at bounding box center [122, 198] width 43 height 8
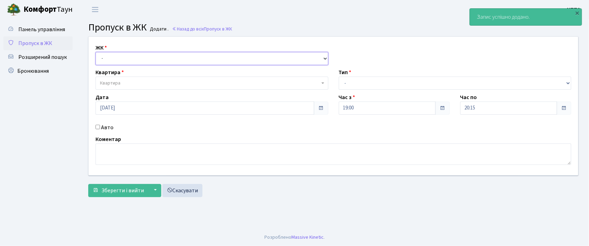
click at [121, 54] on select "- КТ, вул. Регенераторна, 4 КТ2, просп. [STREET_ADDRESS] [STREET_ADDRESS] [PERS…" at bounding box center [211, 58] width 233 height 13
select select "271"
click at [95, 52] on select "- КТ, вул. Регенераторна, 4 КТ2, просп. [STREET_ADDRESS] [STREET_ADDRESS] [PERS…" at bounding box center [211, 58] width 233 height 13
select select
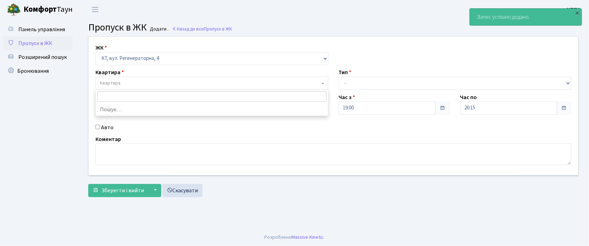
click at [120, 81] on span "Квартира" at bounding box center [110, 83] width 20 height 7
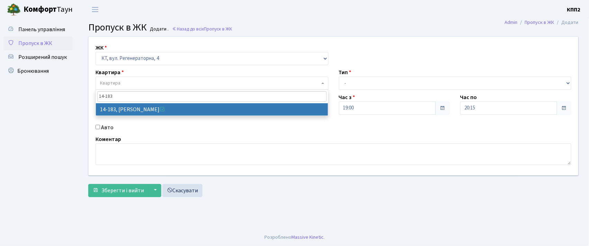
type input "14-183"
select select "7560"
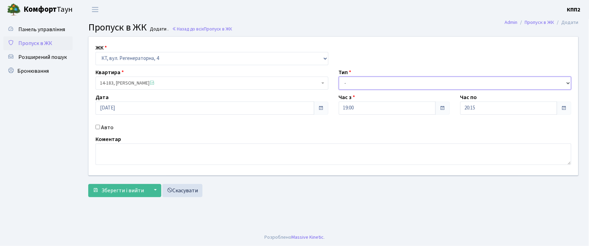
click at [353, 79] on select "- Доставка Таксі Гості Сервіс" at bounding box center [455, 82] width 233 height 13
select select "3"
click at [339, 76] on select "- Доставка Таксі Гості Сервіс" at bounding box center [455, 82] width 233 height 13
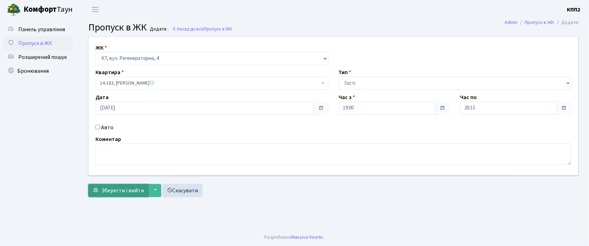
click at [126, 191] on span "Зберегти і вийти" at bounding box center [122, 190] width 43 height 8
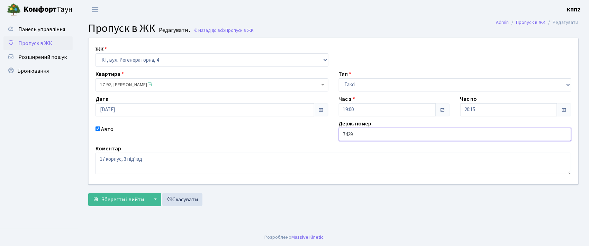
click at [342, 133] on input "7429" at bounding box center [455, 134] width 233 height 13
click at [370, 134] on input "КА7429" at bounding box center [455, 134] width 233 height 13
type input "КА7429АО"
click at [120, 202] on span "Зберегти і вийти" at bounding box center [122, 199] width 43 height 8
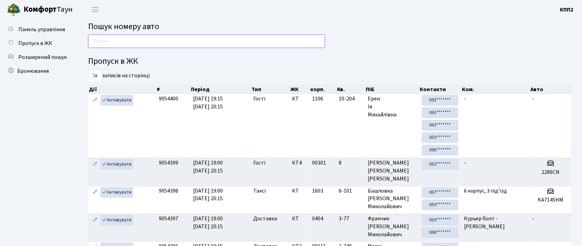
click at [107, 39] on input "text" at bounding box center [206, 41] width 237 height 13
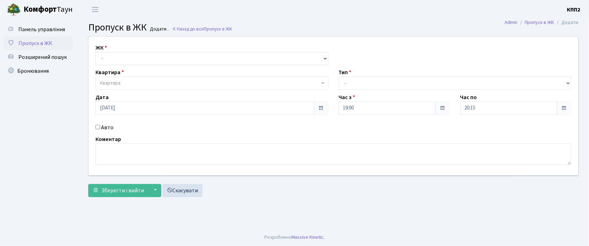
click at [98, 128] on input "Авто" at bounding box center [97, 126] width 4 height 4
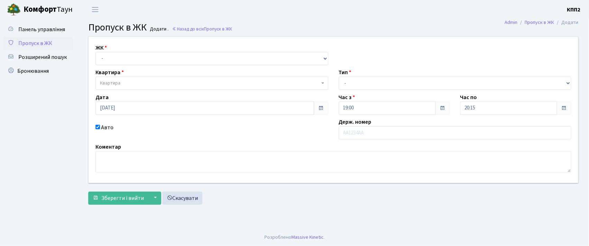
click at [98, 128] on input "Авто" at bounding box center [97, 126] width 4 height 4
checkbox input "false"
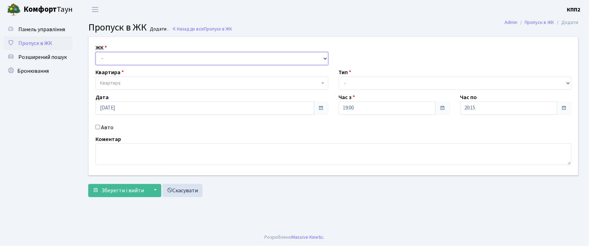
click at [111, 61] on select "- КТ, вул. Регенераторна, 4 КТ2, просп. Соборності, 17 КТ3, вул. Березнева, 16 …" at bounding box center [211, 58] width 233 height 13
select select "271"
click at [95, 52] on select "- КТ, вул. Регенераторна, 4 КТ2, просп. Соборності, 17 КТ3, вул. Березнева, 16 …" at bounding box center [211, 58] width 233 height 13
select select
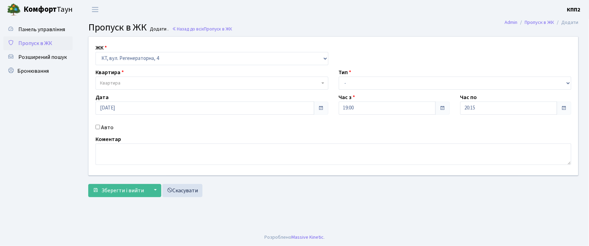
click at [110, 83] on span "Квартира" at bounding box center [110, 83] width 20 height 7
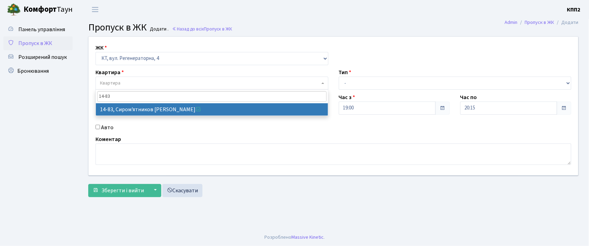
type input "14-83"
select select "7460"
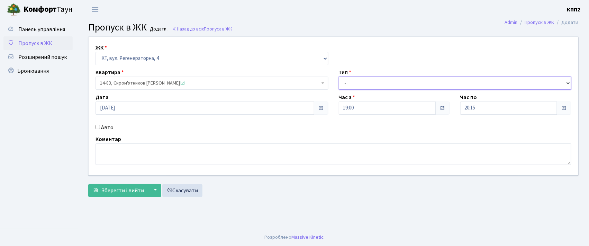
click at [370, 82] on select "- Доставка Таксі Гості Сервіс" at bounding box center [455, 82] width 233 height 13
select select "3"
click at [339, 76] on select "- Доставка Таксі Гості Сервіс" at bounding box center [455, 82] width 233 height 13
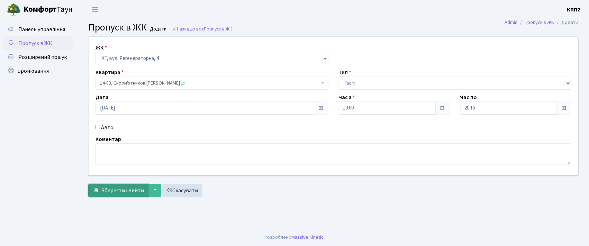
click at [112, 194] on span "Зберегти і вийти" at bounding box center [122, 190] width 43 height 8
click at [96, 127] on input "Авто" at bounding box center [97, 126] width 4 height 4
checkbox input "true"
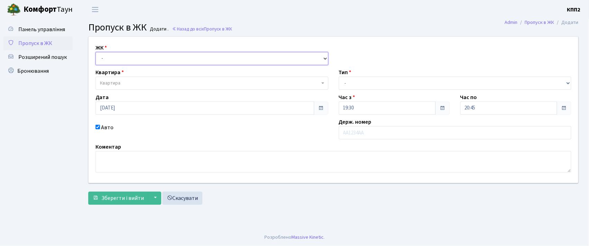
click at [127, 58] on select "- КТ, вул. Регенераторна, 4 КТ2, просп. [STREET_ADDRESS] [STREET_ADDRESS] [PERS…" at bounding box center [211, 58] width 233 height 13
select select "271"
click at [95, 52] on select "- КТ, вул. Регенераторна, 4 КТ2, просп. [STREET_ADDRESS] [STREET_ADDRESS] [PERS…" at bounding box center [211, 58] width 233 height 13
select select
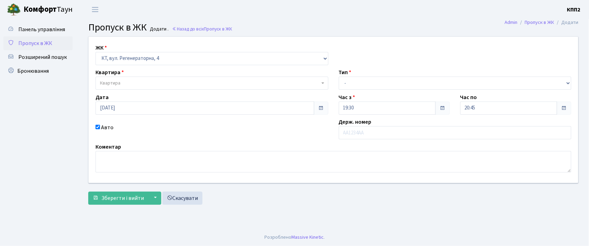
click at [125, 82] on span "Квартира" at bounding box center [210, 83] width 220 height 7
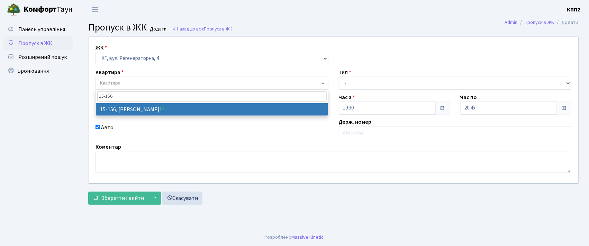
type input "15-156"
select select "8931"
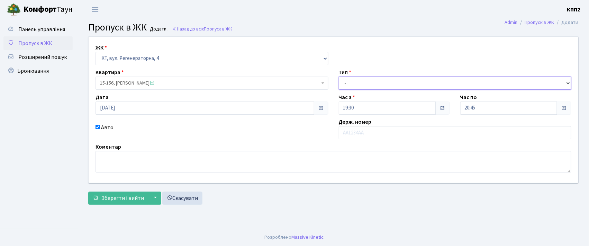
click at [360, 83] on select "- Доставка Таксі Гості Сервіс" at bounding box center [455, 82] width 233 height 13
select select "1"
click at [339, 76] on select "- Доставка Таксі Гості Сервіс" at bounding box center [455, 82] width 233 height 13
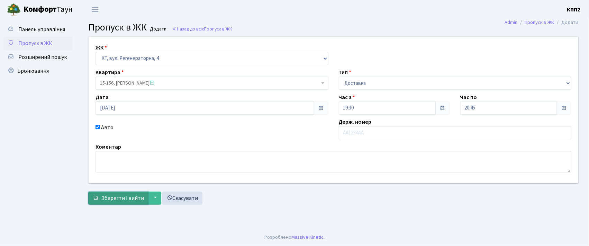
click at [124, 200] on span "Зберегти і вийти" at bounding box center [122, 198] width 43 height 8
